Goal: Information Seeking & Learning: Learn about a topic

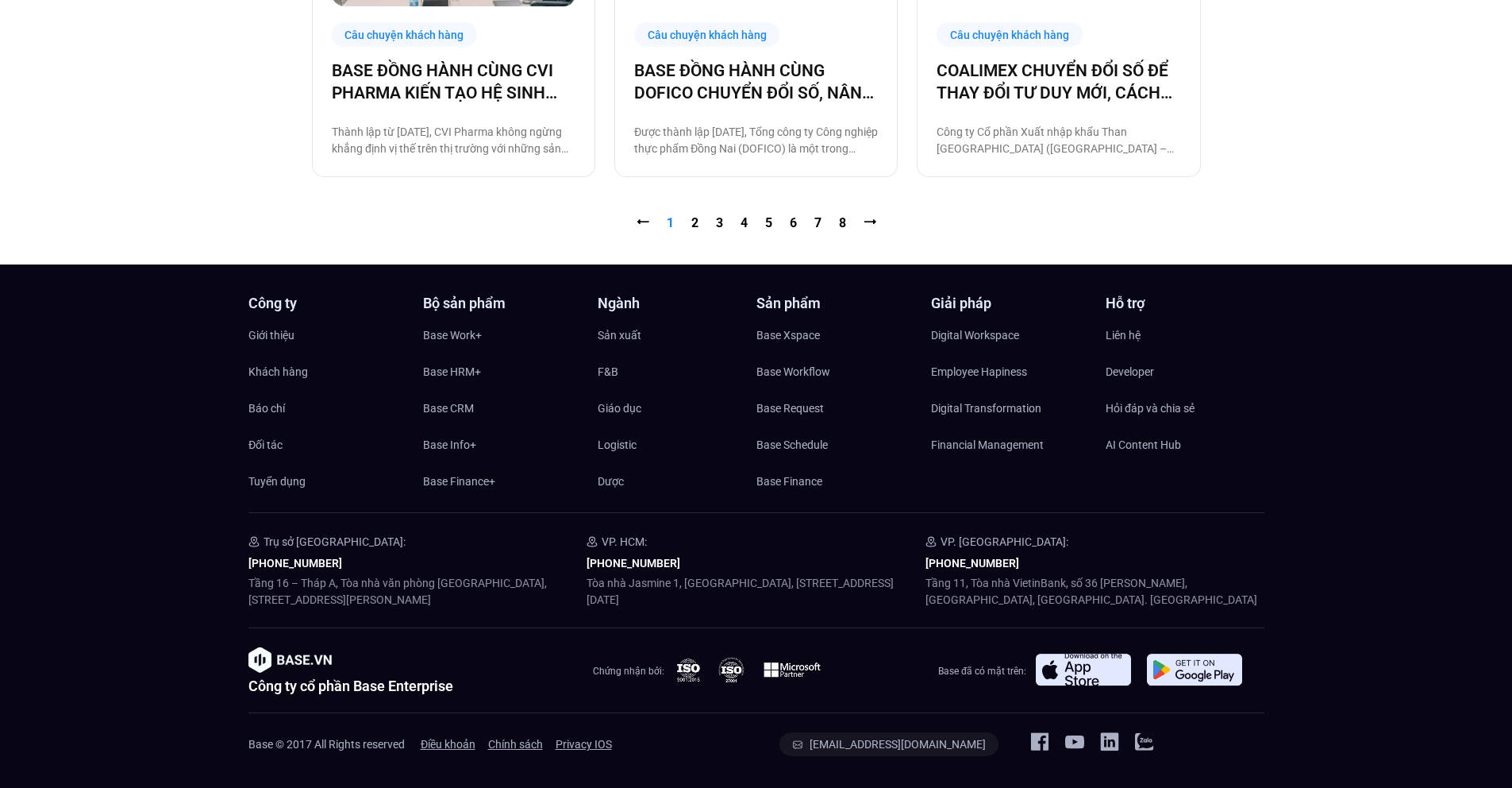
scroll to position [1929, 0]
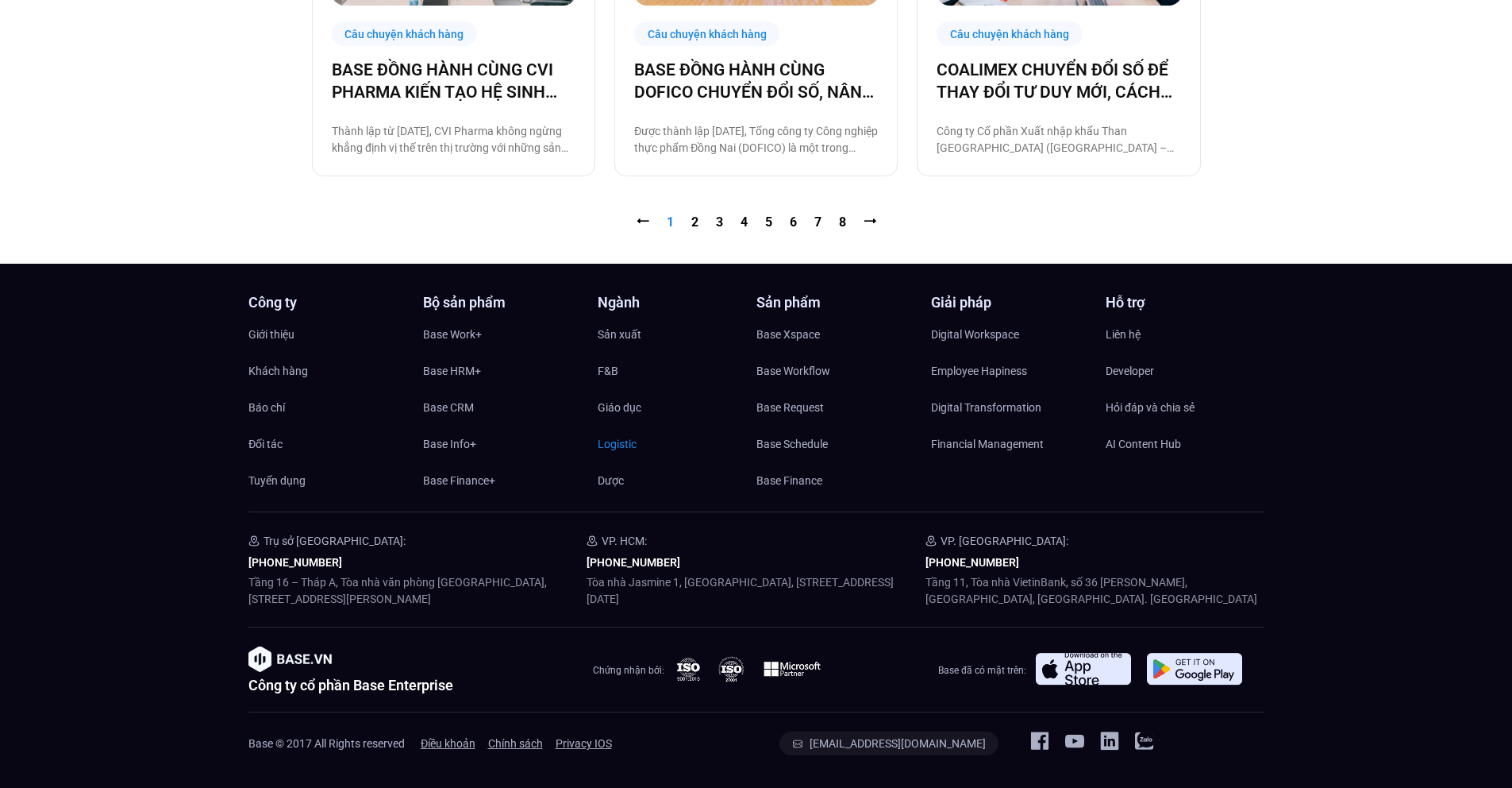
click at [627, 447] on span "Logistic" at bounding box center [617, 443] width 39 height 23
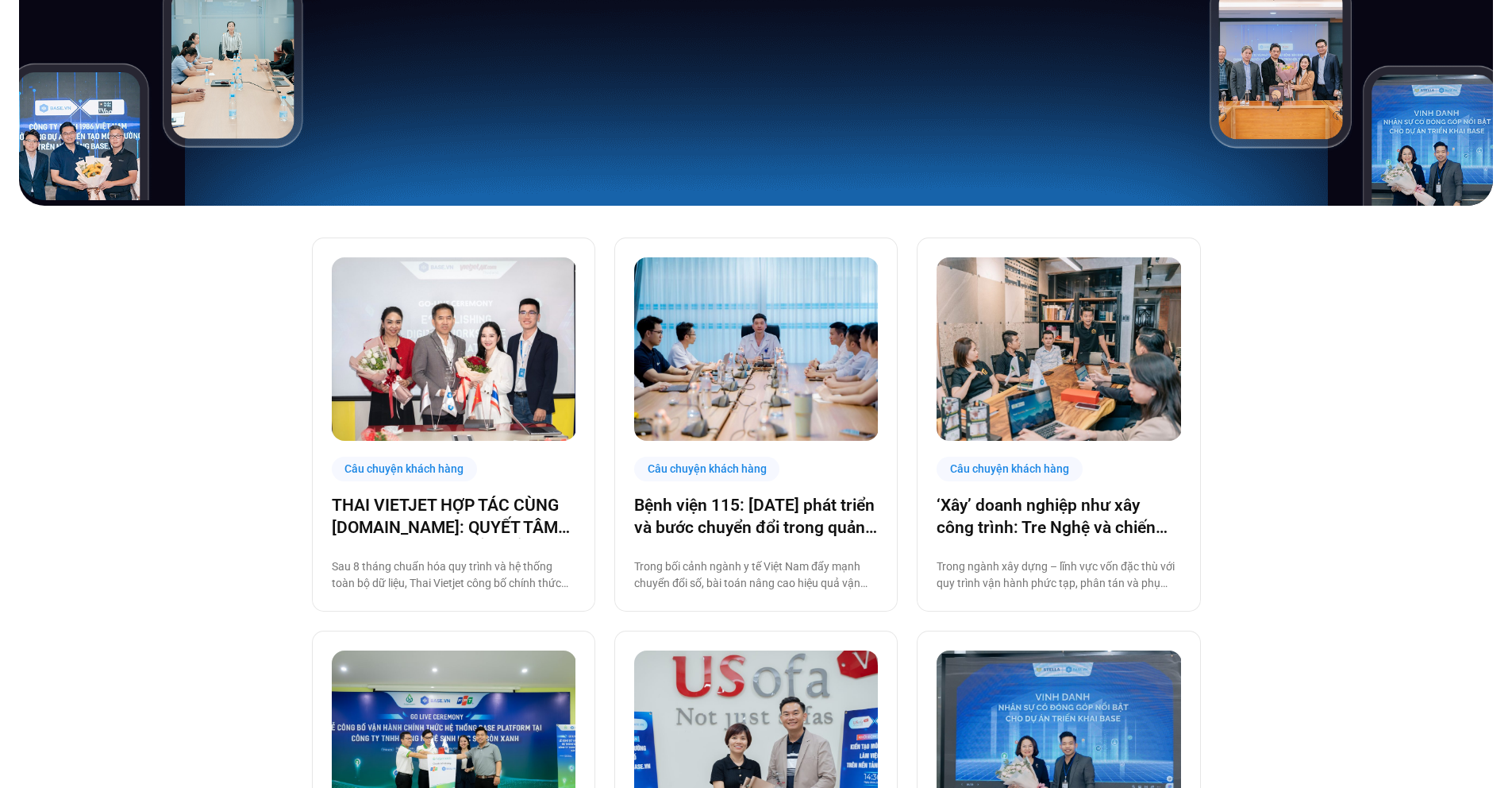
scroll to position [0, 0]
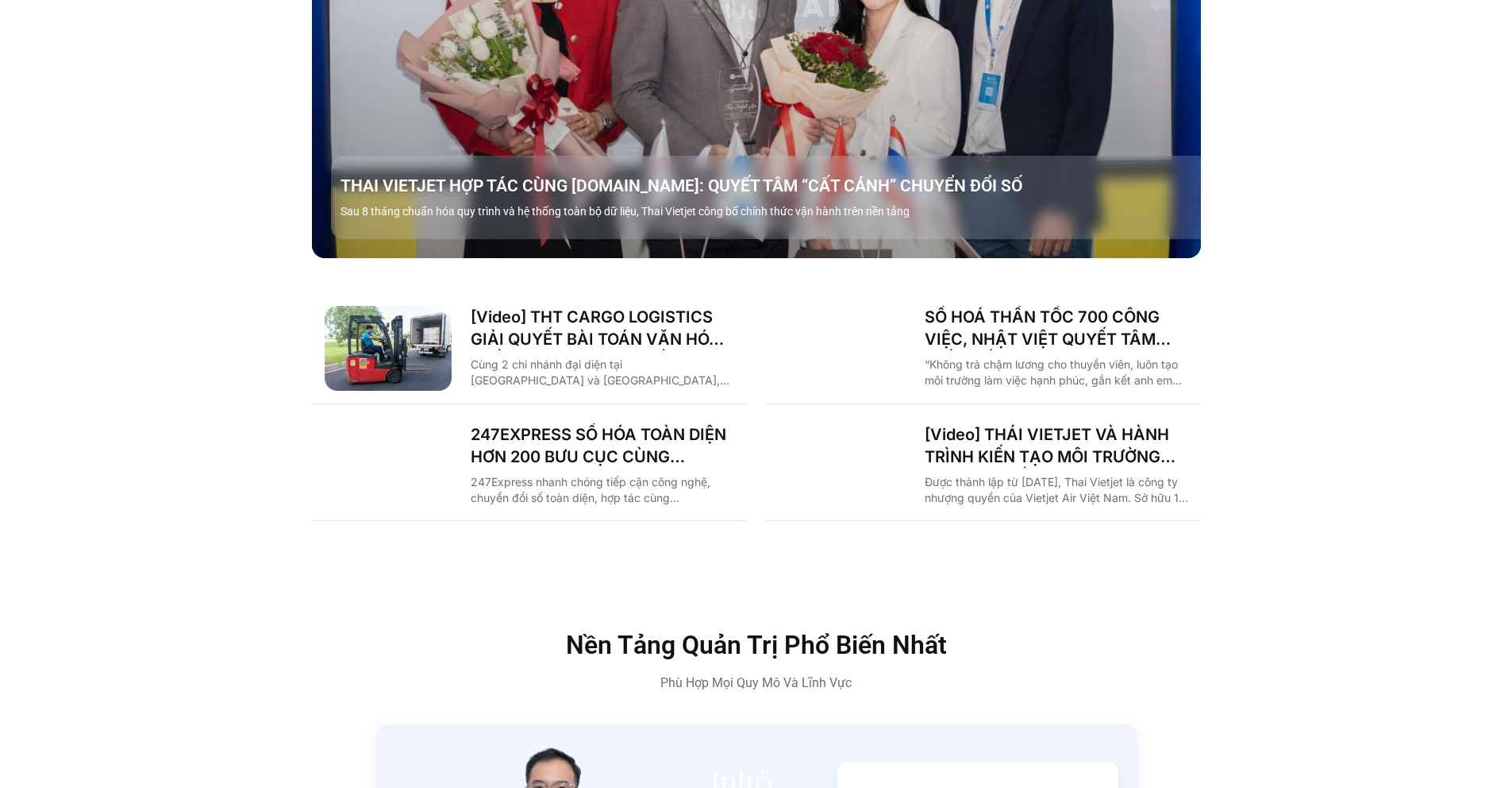
scroll to position [2294, 0]
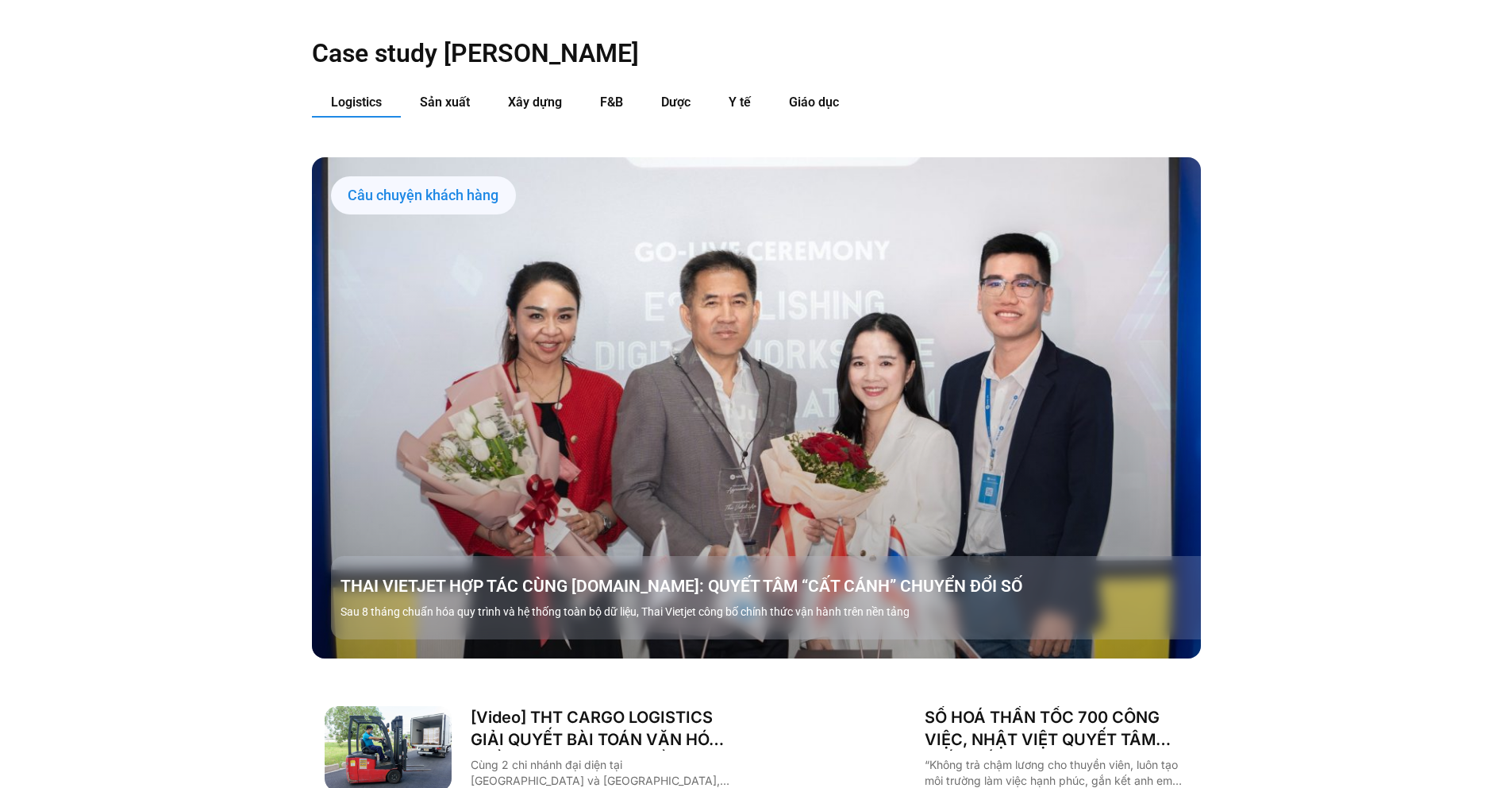
scroll to position [1799, 0]
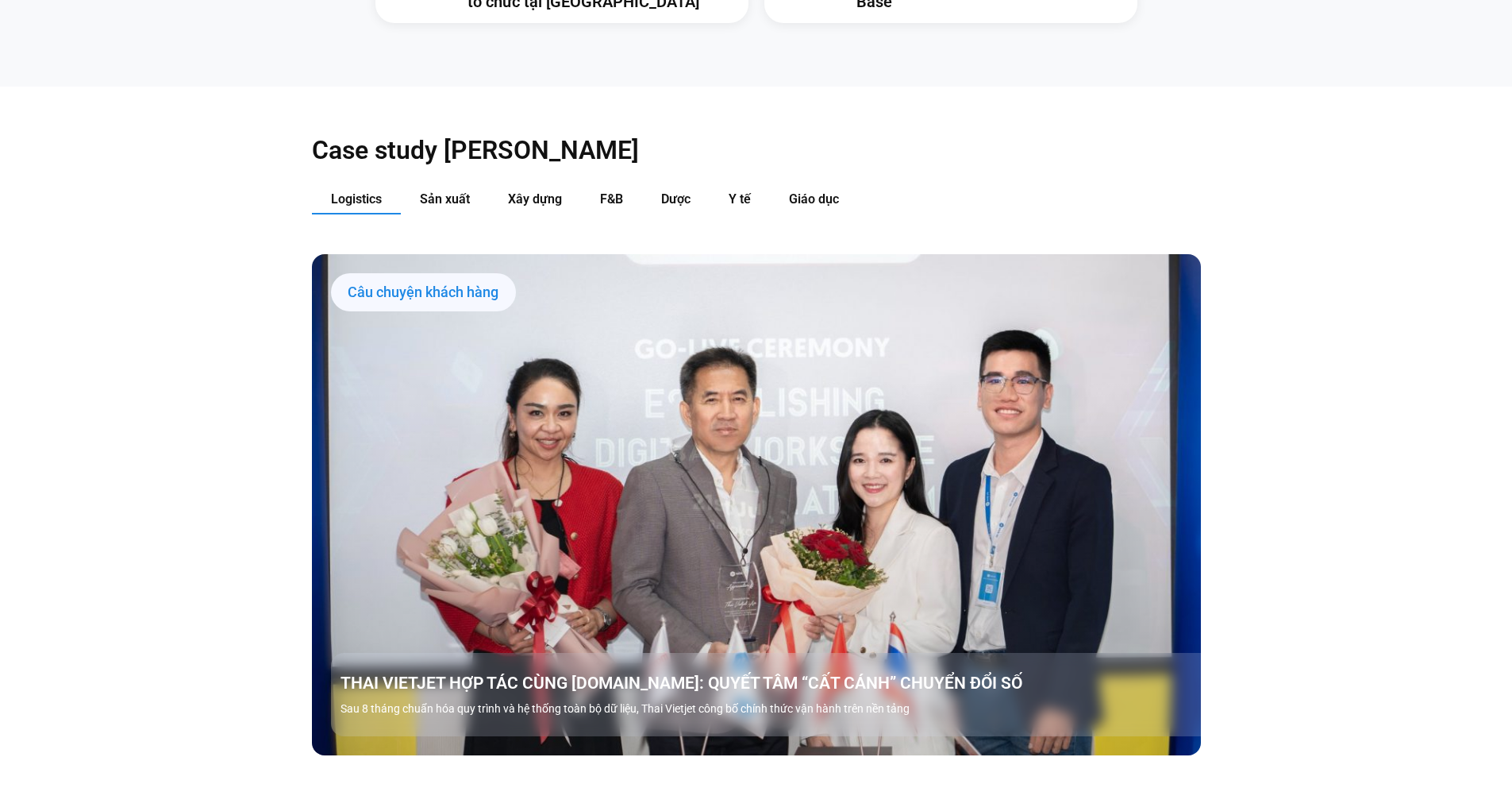
click at [440, 273] on div "Câu chuyện khách hàng" at bounding box center [423, 292] width 185 height 38
click at [449, 273] on div "Câu chuyện khách hàng" at bounding box center [423, 292] width 185 height 38
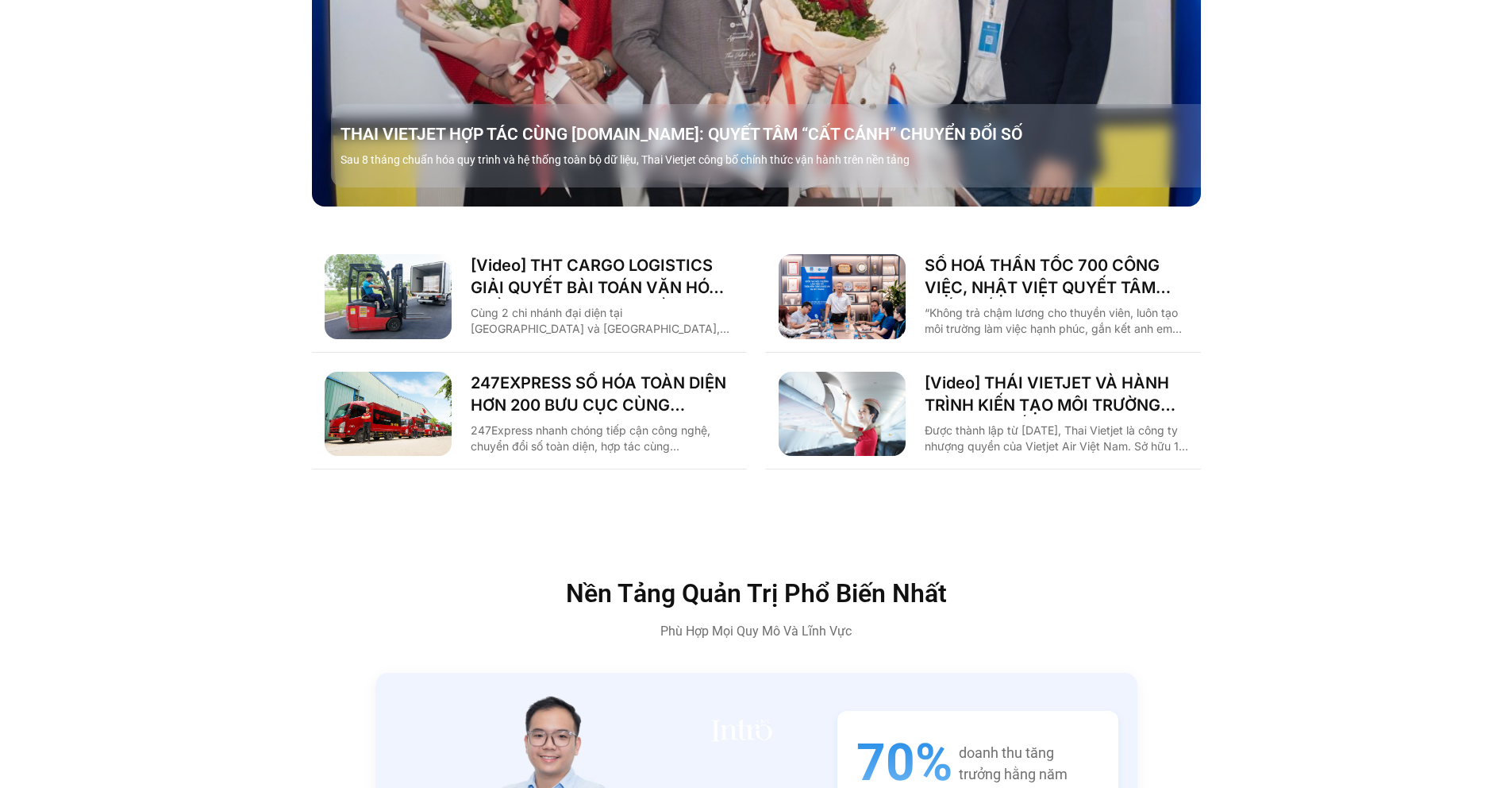
scroll to position [2462, 0]
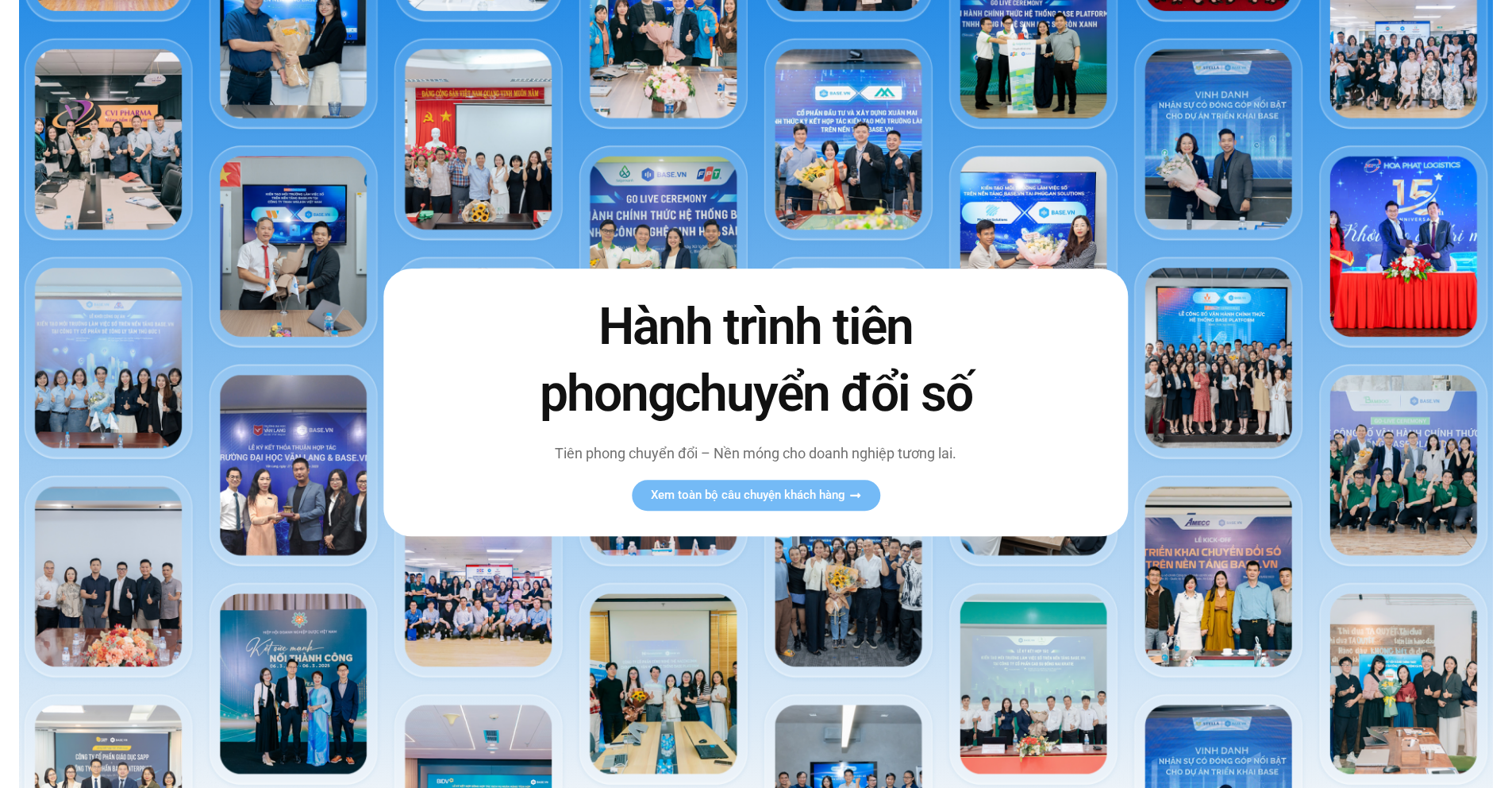
scroll to position [126, 0]
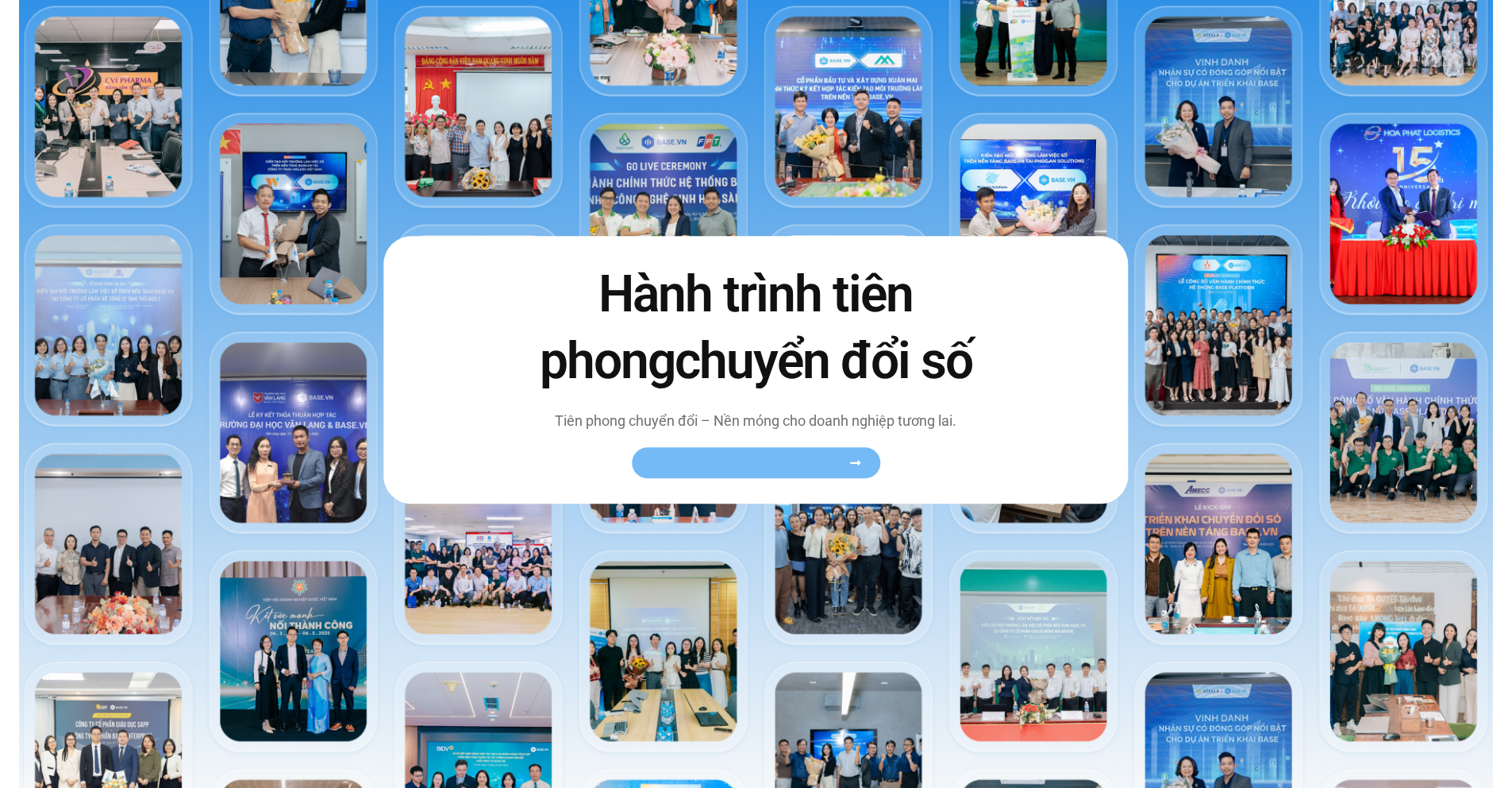
click at [767, 466] on span "Xem toàn bộ câu chuyện khách hàng" at bounding box center [748, 462] width 194 height 12
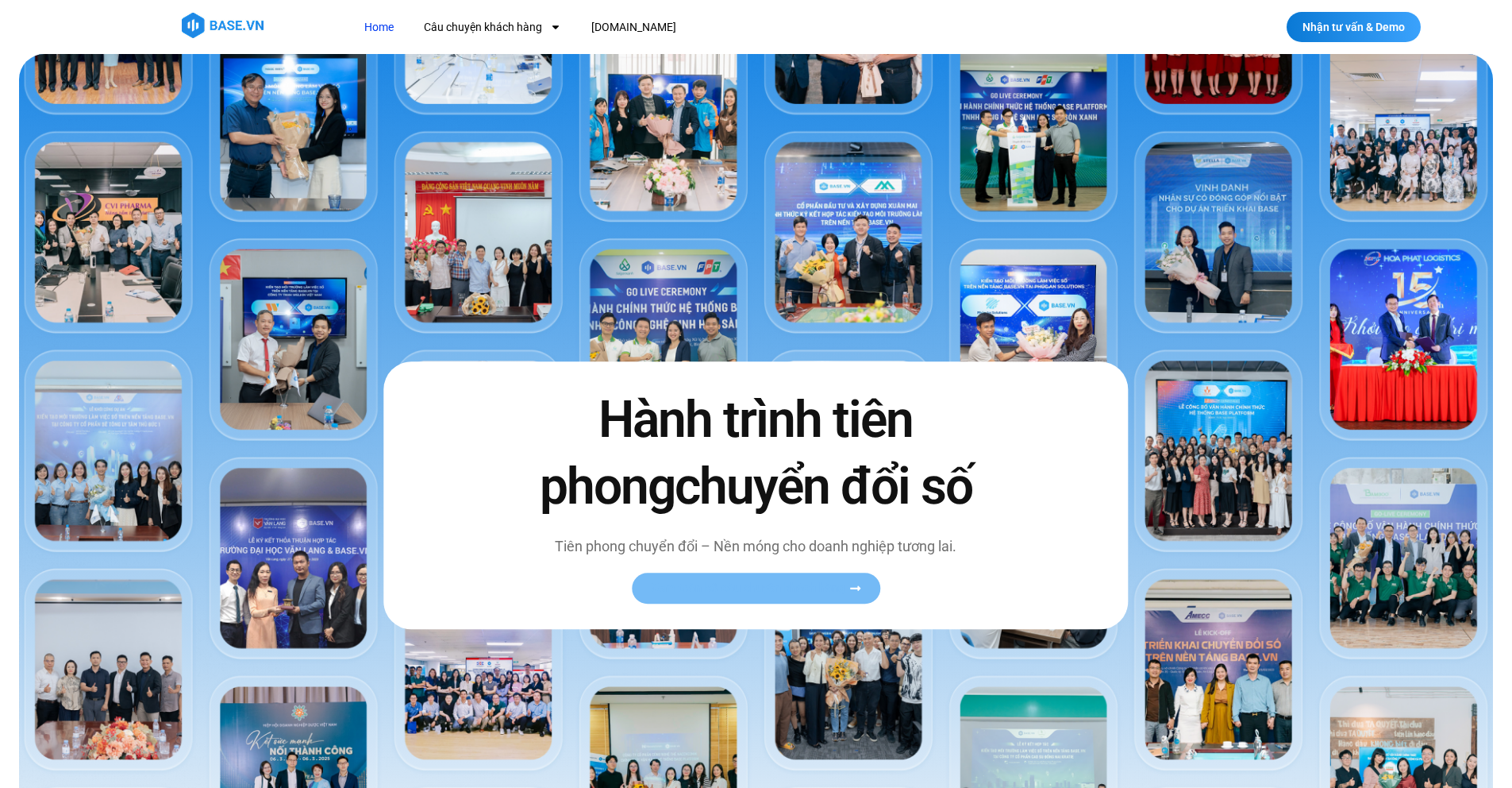
click at [695, 596] on link "Xem toàn bộ câu chuyện khách hàng" at bounding box center [755, 588] width 248 height 31
click at [652, 288] on img at bounding box center [756, 488] width 1474 height 867
